Goal: Task Accomplishment & Management: Manage account settings

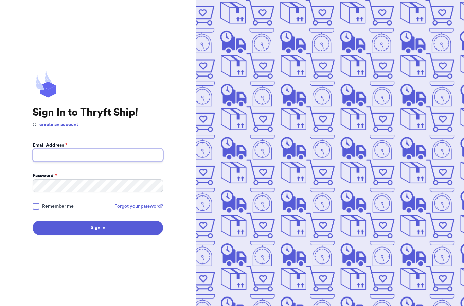
click at [53, 161] on input "Email Address *" at bounding box center [98, 154] width 130 height 13
type input "[EMAIL_ADDRESS][DOMAIN_NAME]"
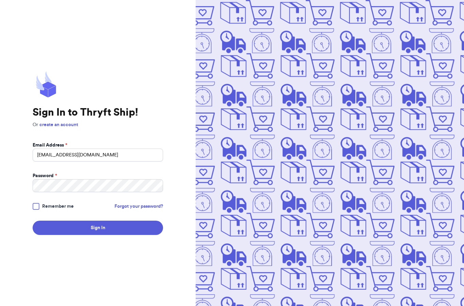
click at [37, 210] on div at bounding box center [36, 206] width 7 height 7
click at [0, 0] on input "Remember me" at bounding box center [0, 0] width 0 height 0
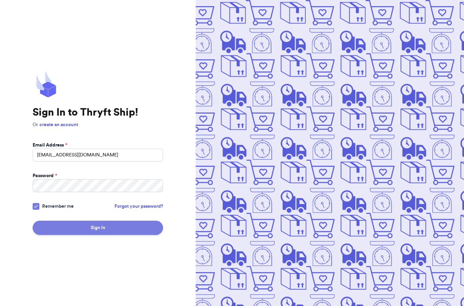
click at [77, 235] on button "Sign In" at bounding box center [98, 227] width 130 height 14
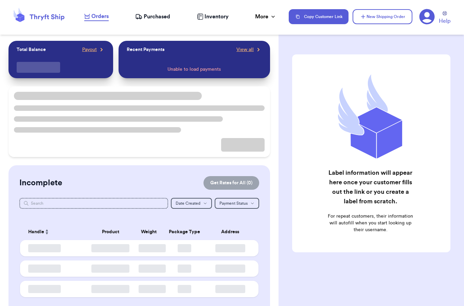
checkbox input "false"
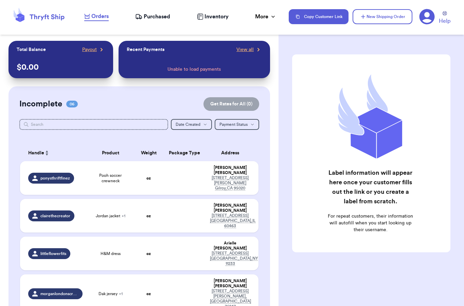
click at [161, 17] on span "Purchased" at bounding box center [157, 17] width 26 height 8
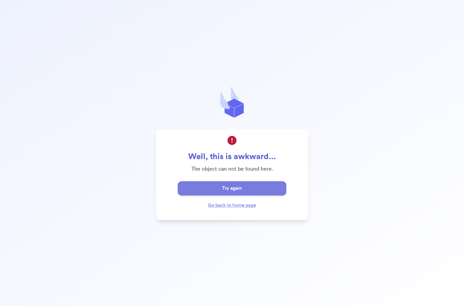
click at [249, 195] on button "Try again" at bounding box center [232, 188] width 109 height 14
click at [235, 207] on link "Go back to home page" at bounding box center [232, 205] width 48 height 5
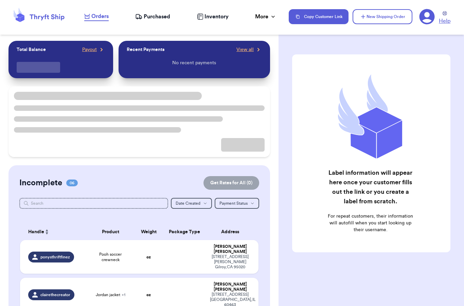
click at [444, 21] on span "Help" at bounding box center [445, 21] width 12 height 8
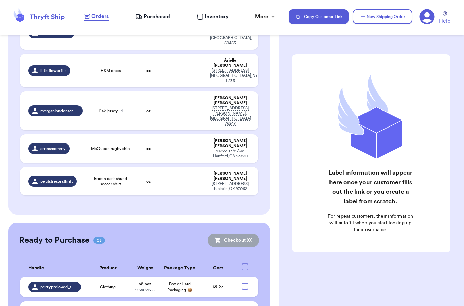
scroll to position [27, 0]
click at [242, 263] on div at bounding box center [244, 266] width 7 height 7
click at [245, 263] on input "checkbox" at bounding box center [245, 263] width 0 height 0
checkbox input "true"
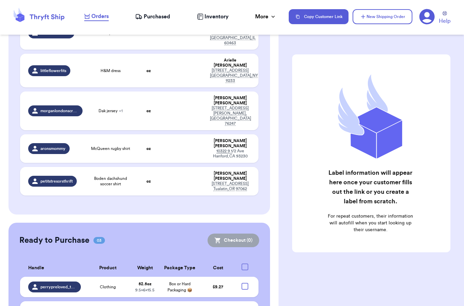
checkbox input "true"
click at [232, 233] on button "Checkout ( 3 )" at bounding box center [233, 240] width 51 height 14
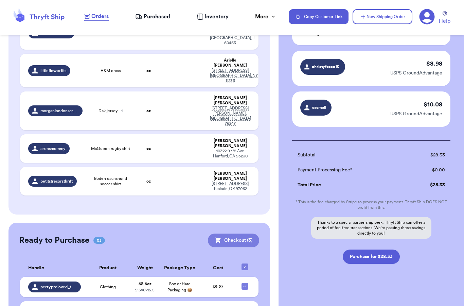
scroll to position [84, 0]
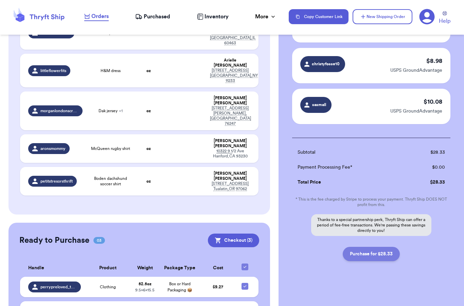
click at [371, 258] on button "Purchase for $28.33" at bounding box center [371, 254] width 57 height 14
checkbox input "false"
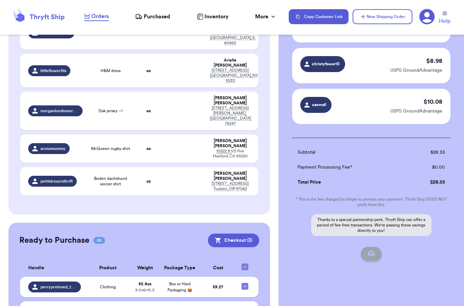
scroll to position [18, 0]
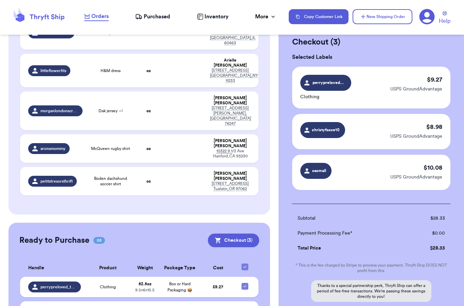
checkbox input "true"
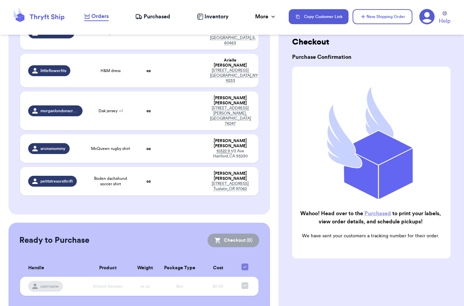
scroll to position [126, 0]
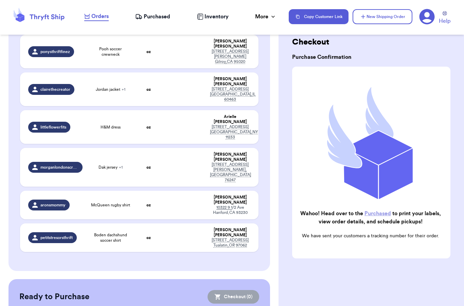
click at [156, 17] on span "Purchased" at bounding box center [157, 17] width 26 height 8
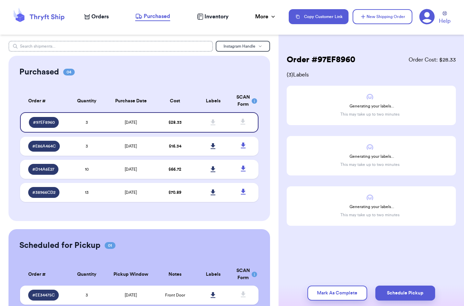
scroll to position [27, 0]
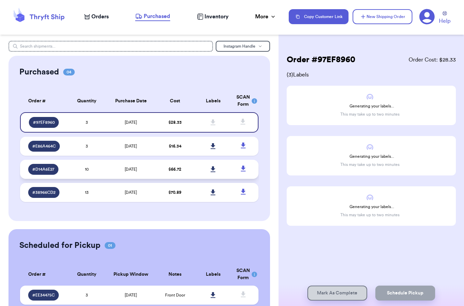
click at [109, 160] on td "[DATE]" at bounding box center [131, 169] width 50 height 19
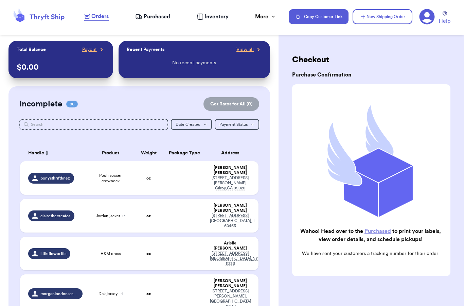
click at [138, 7] on nav "Orders Purchased Inventory More Stats Completed Orders Payments Payouts Copy Cu…" at bounding box center [270, 16] width 386 height 22
click at [155, 20] on span "Purchased" at bounding box center [157, 17] width 26 height 8
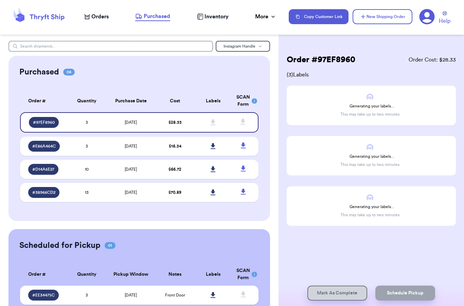
click at [103, 17] on span "Orders" at bounding box center [99, 17] width 17 height 8
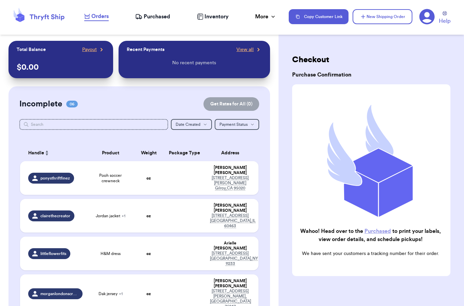
click at [149, 17] on span "Purchased" at bounding box center [157, 17] width 26 height 8
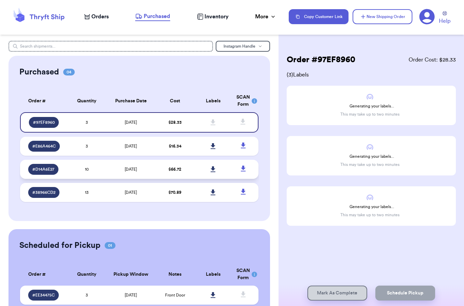
click at [121, 168] on td "[DATE]" at bounding box center [131, 169] width 50 height 19
